Goal: Check status: Check status

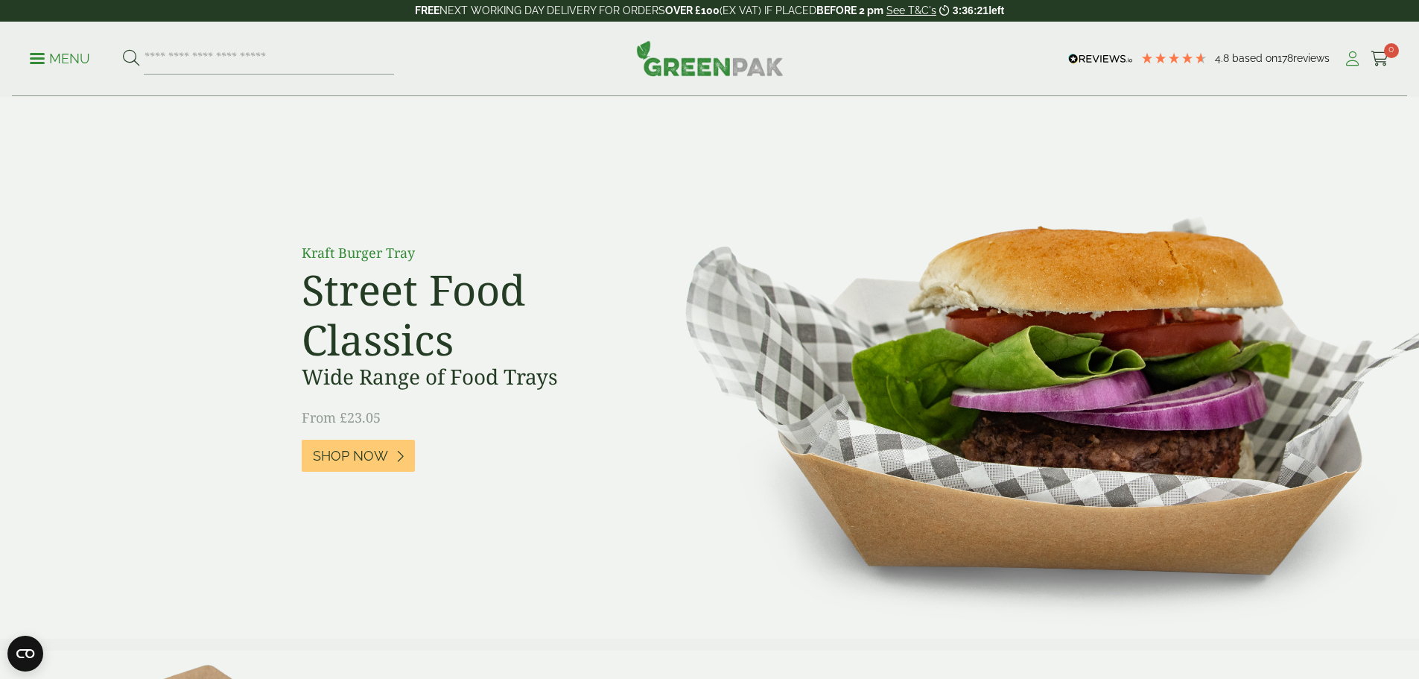
click at [1346, 62] on icon at bounding box center [1352, 58] width 19 height 15
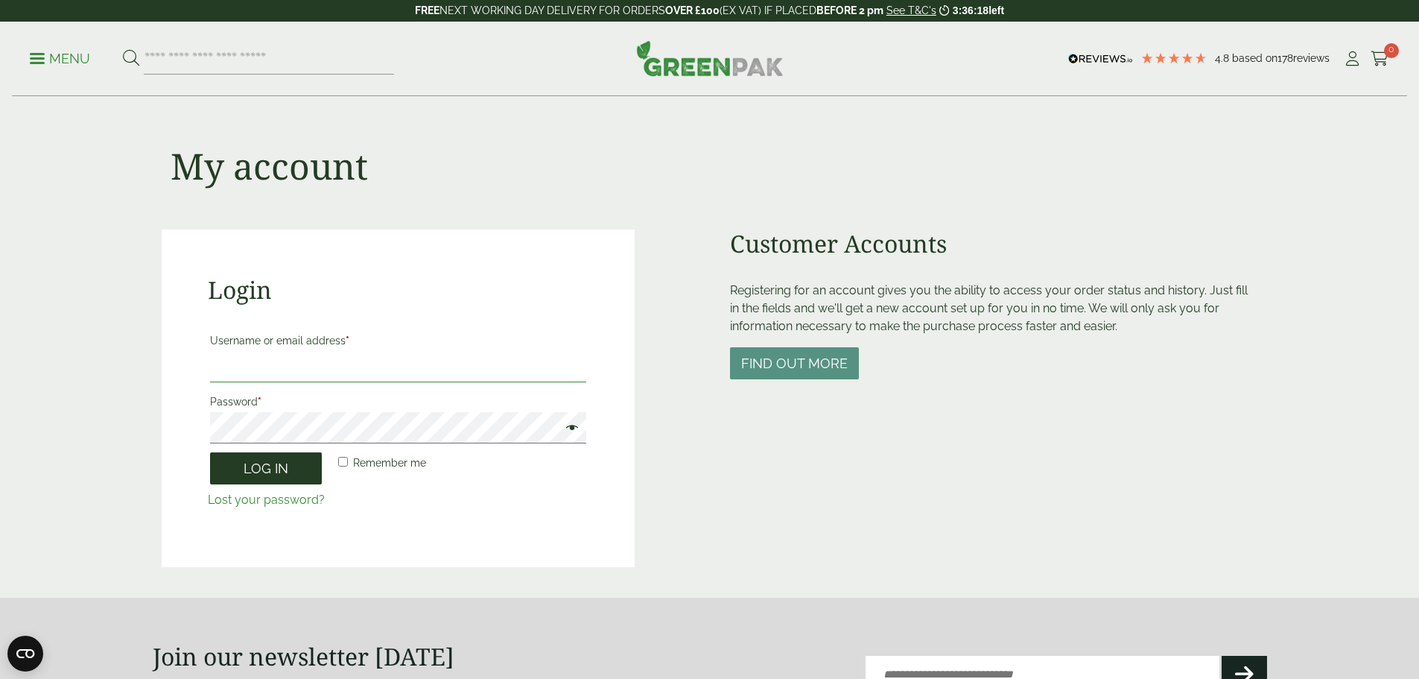
type input "**********"
click at [281, 471] on button "Log in" at bounding box center [266, 468] width 112 height 32
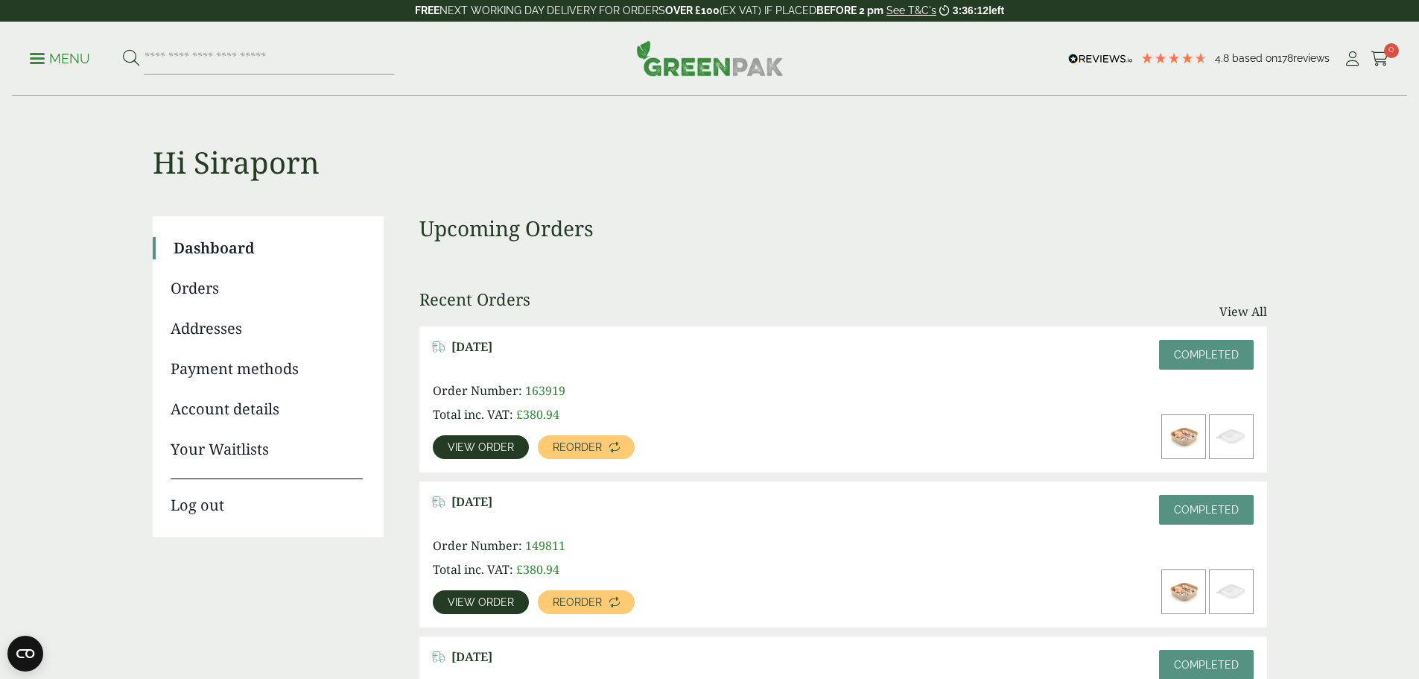
click at [514, 442] on span "View order" at bounding box center [481, 447] width 66 height 10
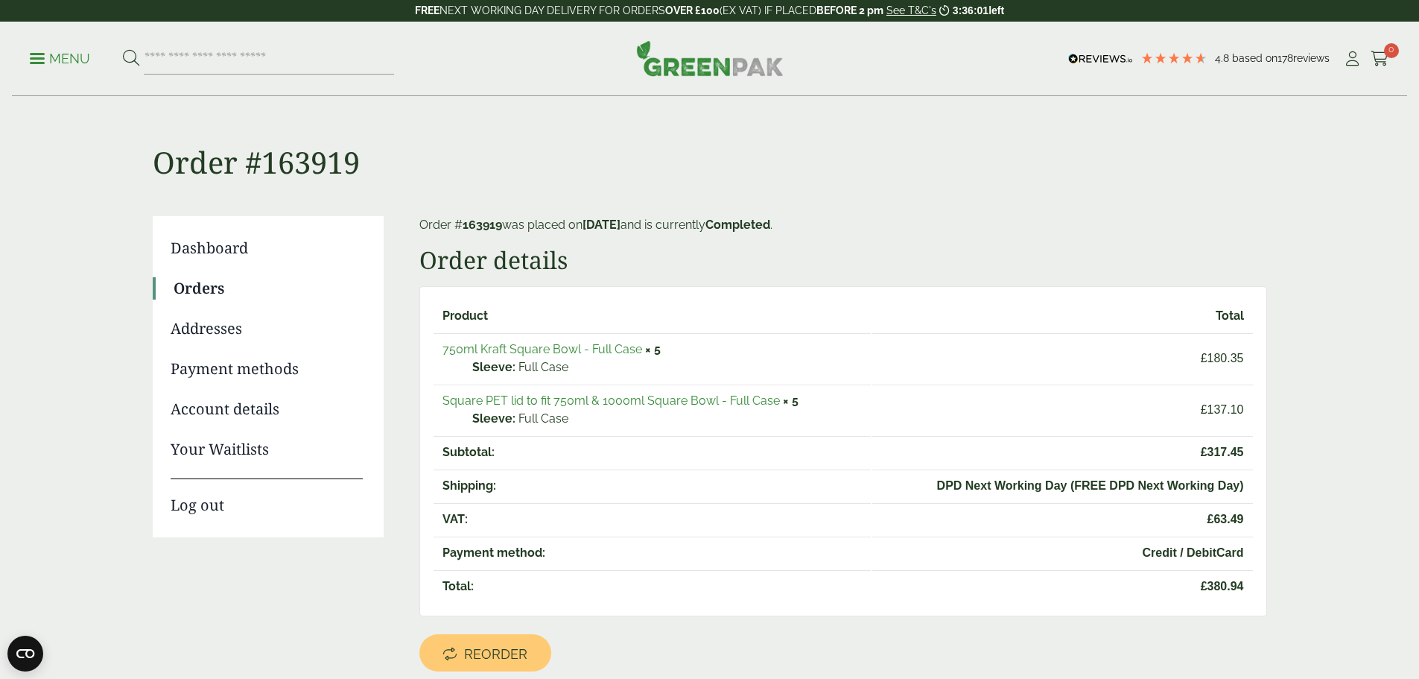
click at [573, 355] on link "750ml Kraft Square Bowl - Full Case" at bounding box center [542, 349] width 200 height 14
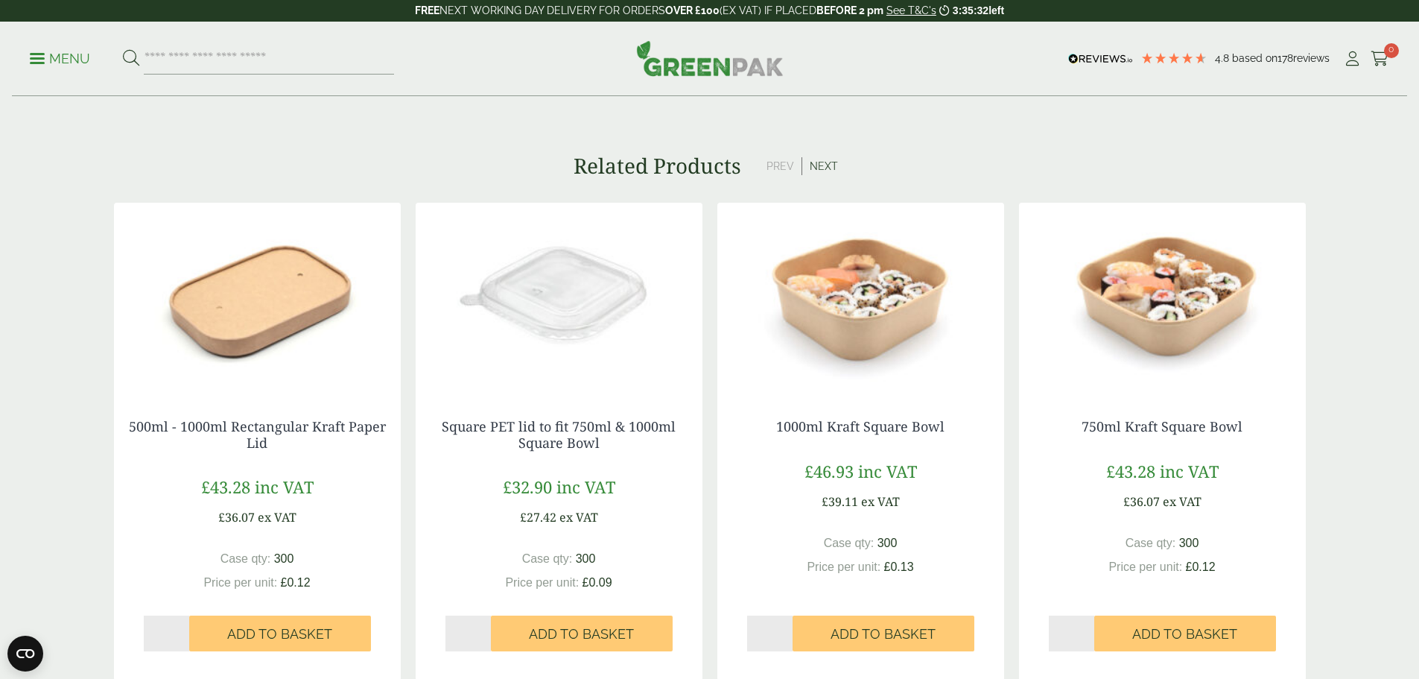
scroll to position [1341, 0]
click at [582, 317] on img at bounding box center [559, 295] width 287 height 186
